Goal: Transaction & Acquisition: Subscribe to service/newsletter

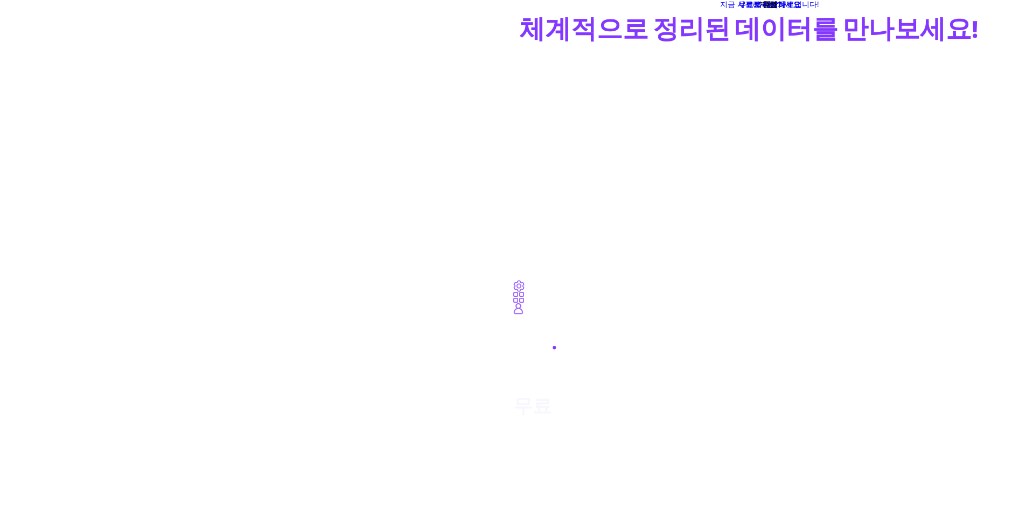
click at [513, 9] on span "지금 시작하세요, 무료입니다!" at bounding box center [769, 4] width 513 height 9
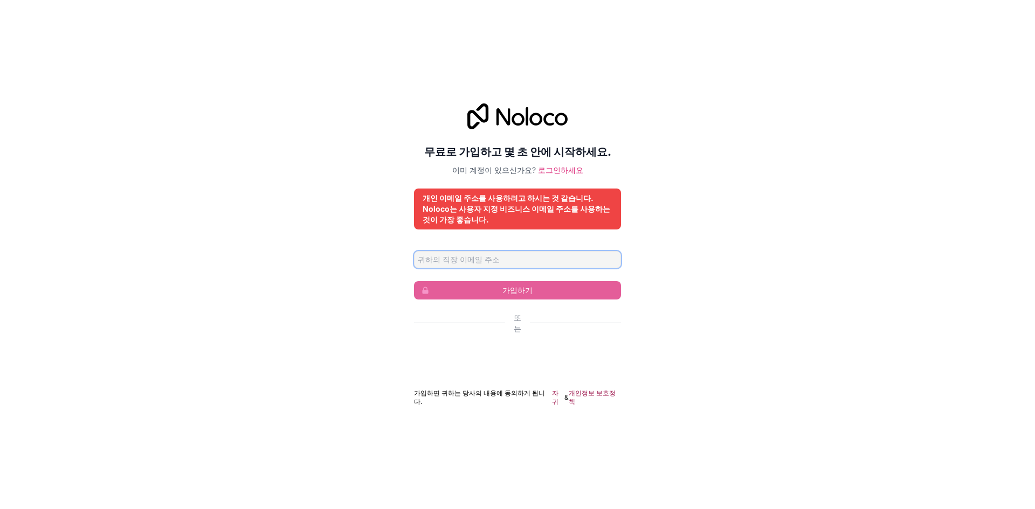
click at [557, 259] on input "이메일 주소" at bounding box center [517, 259] width 207 height 17
type input "kim12113@naver.com"
click at [527, 263] on input "kim12113@naver.com" at bounding box center [517, 259] width 207 height 17
